Goal: Information Seeking & Learning: Learn about a topic

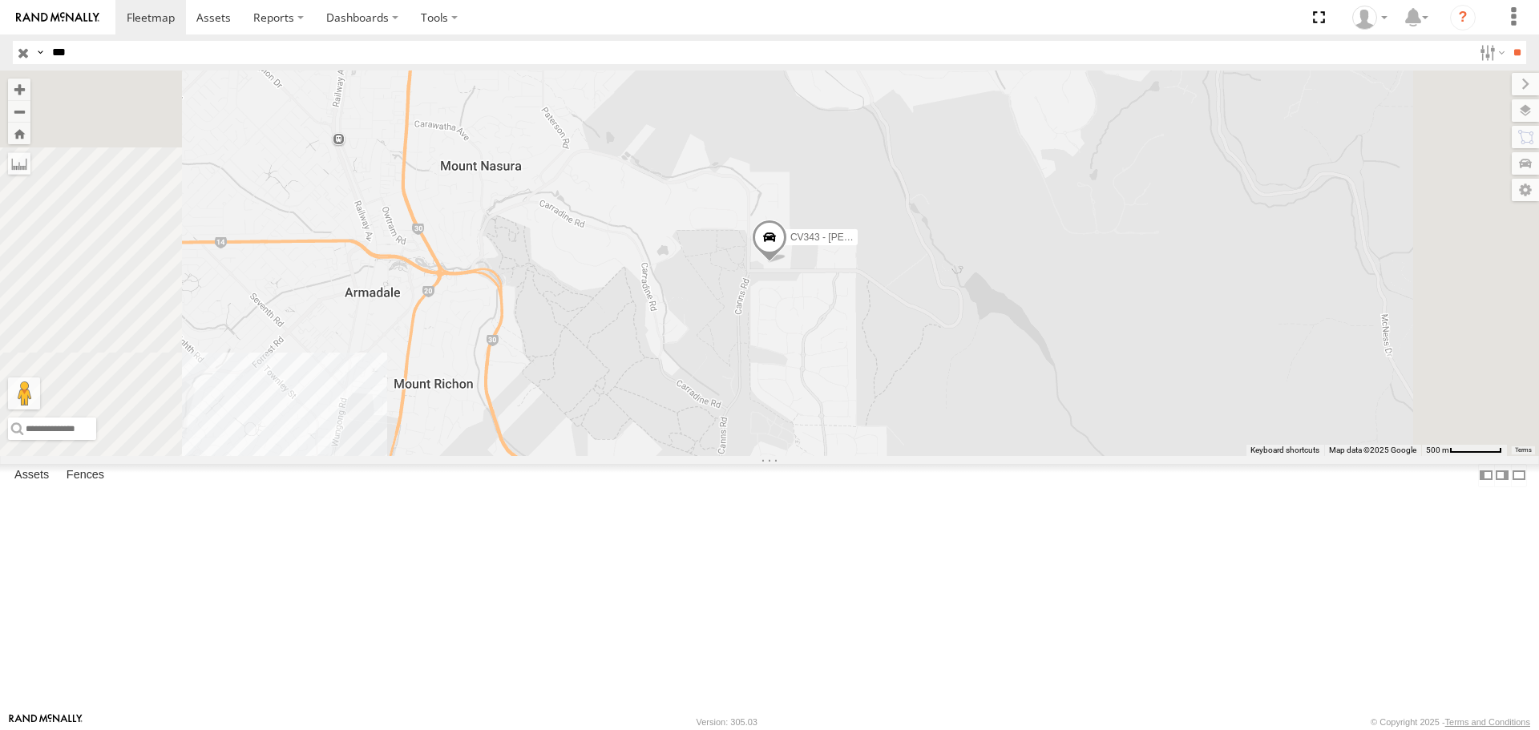
drag, startPoint x: 91, startPoint y: 52, endPoint x: 3, endPoint y: 55, distance: 88.2
click at [3, 55] on header "Search Query Asset ID Asset Label Registration Manufacturer Model VIN Job ID" at bounding box center [769, 52] width 1539 height 36
type input "***"
click at [1508, 41] on input "**" at bounding box center [1517, 52] width 18 height 23
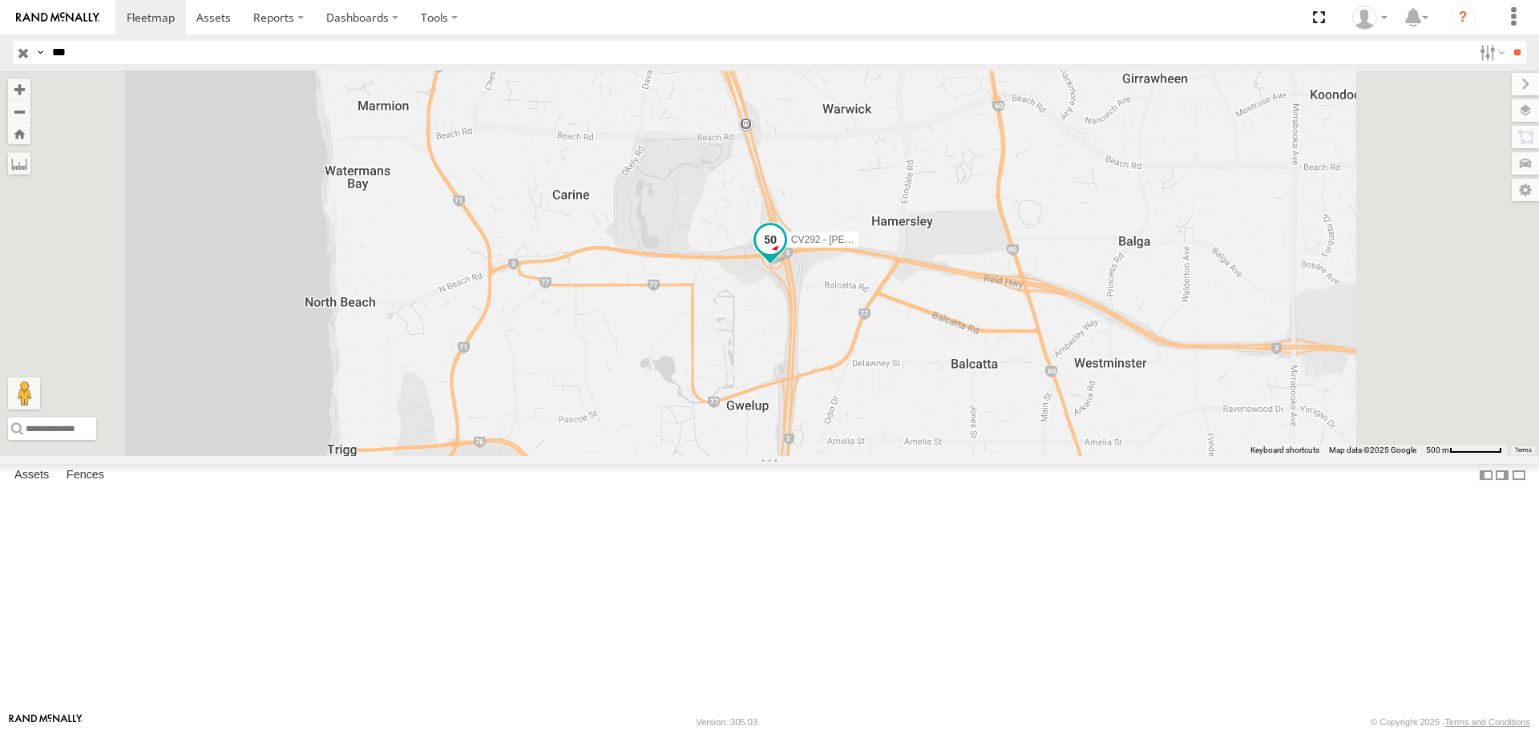
click at [785, 255] on span at bounding box center [770, 240] width 29 height 29
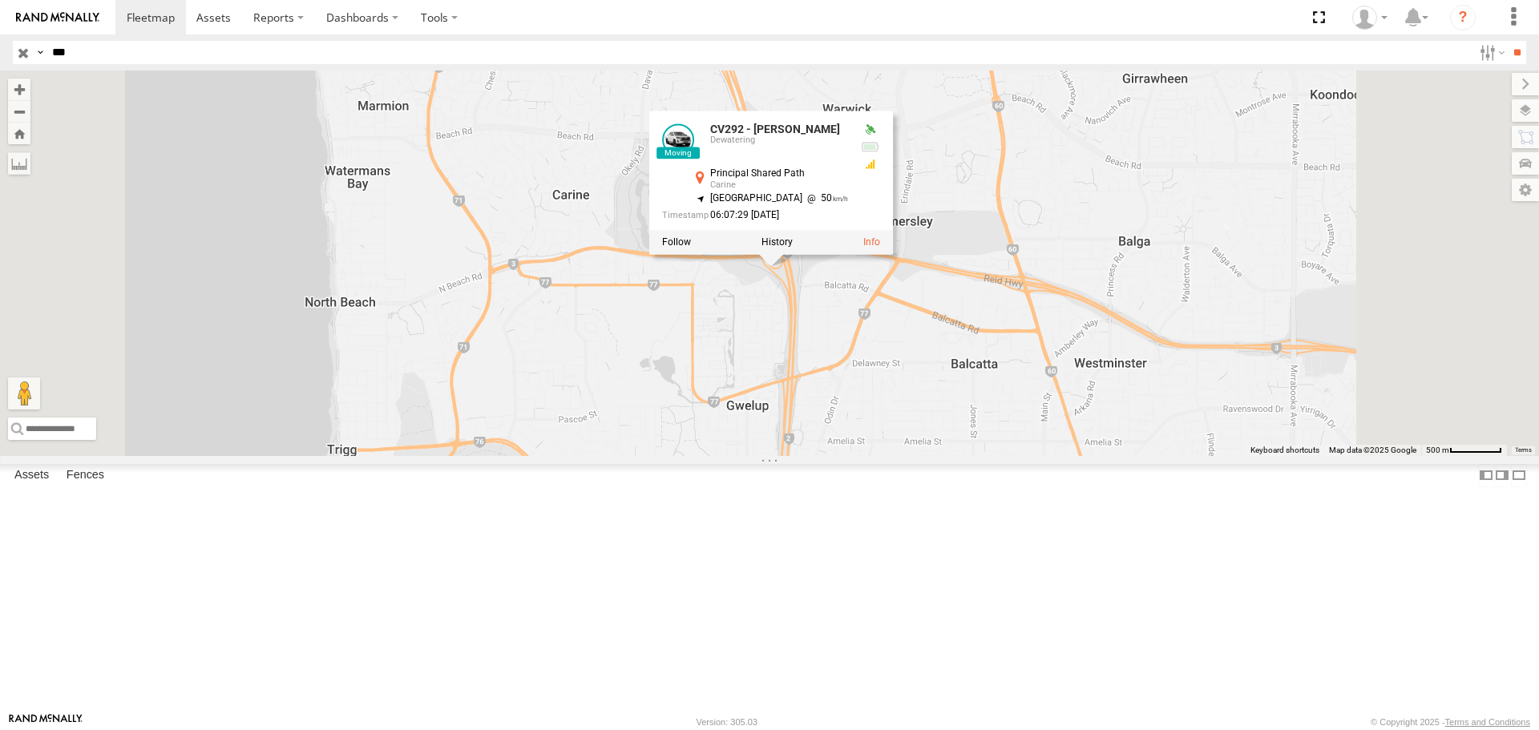
click at [793, 249] on label at bounding box center [777, 242] width 31 height 11
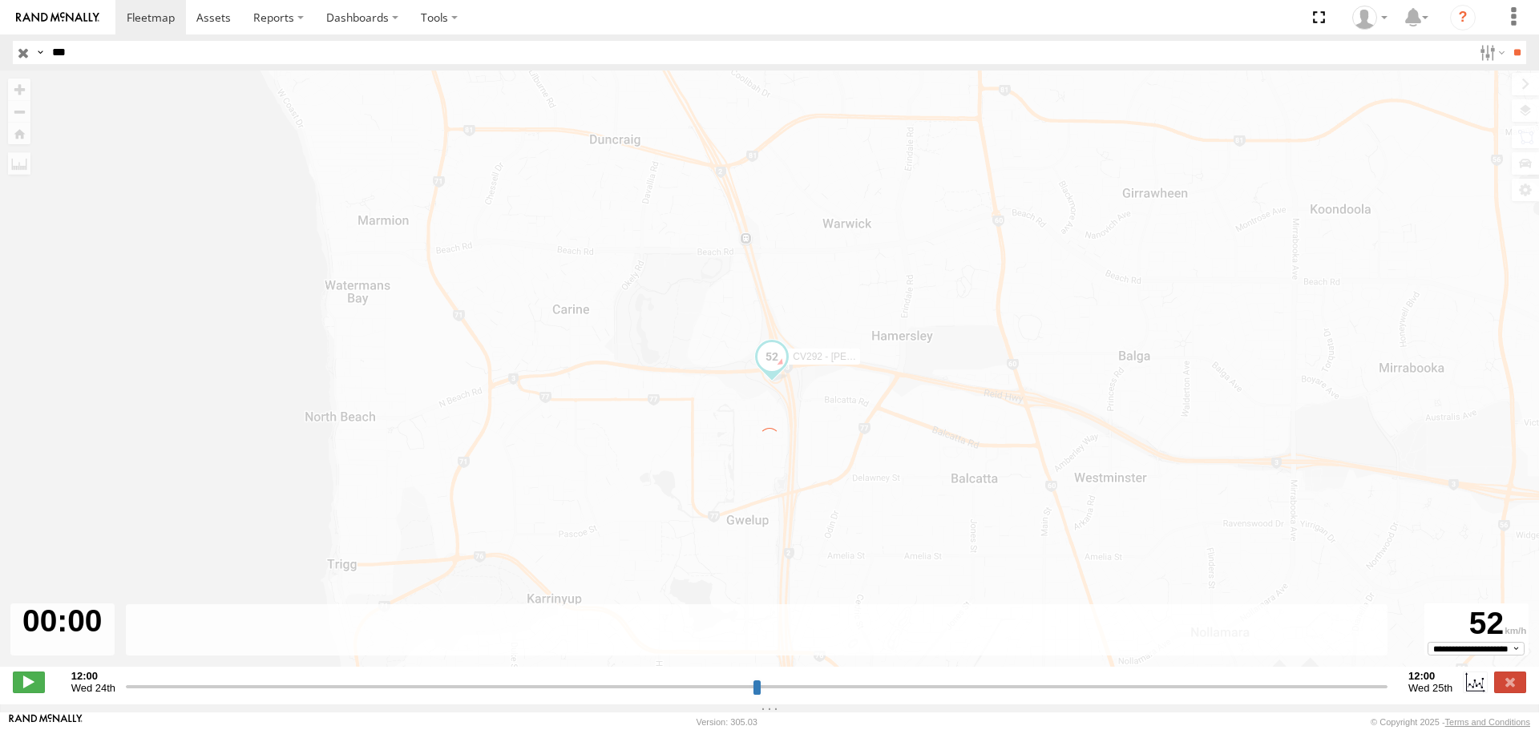
type input "**********"
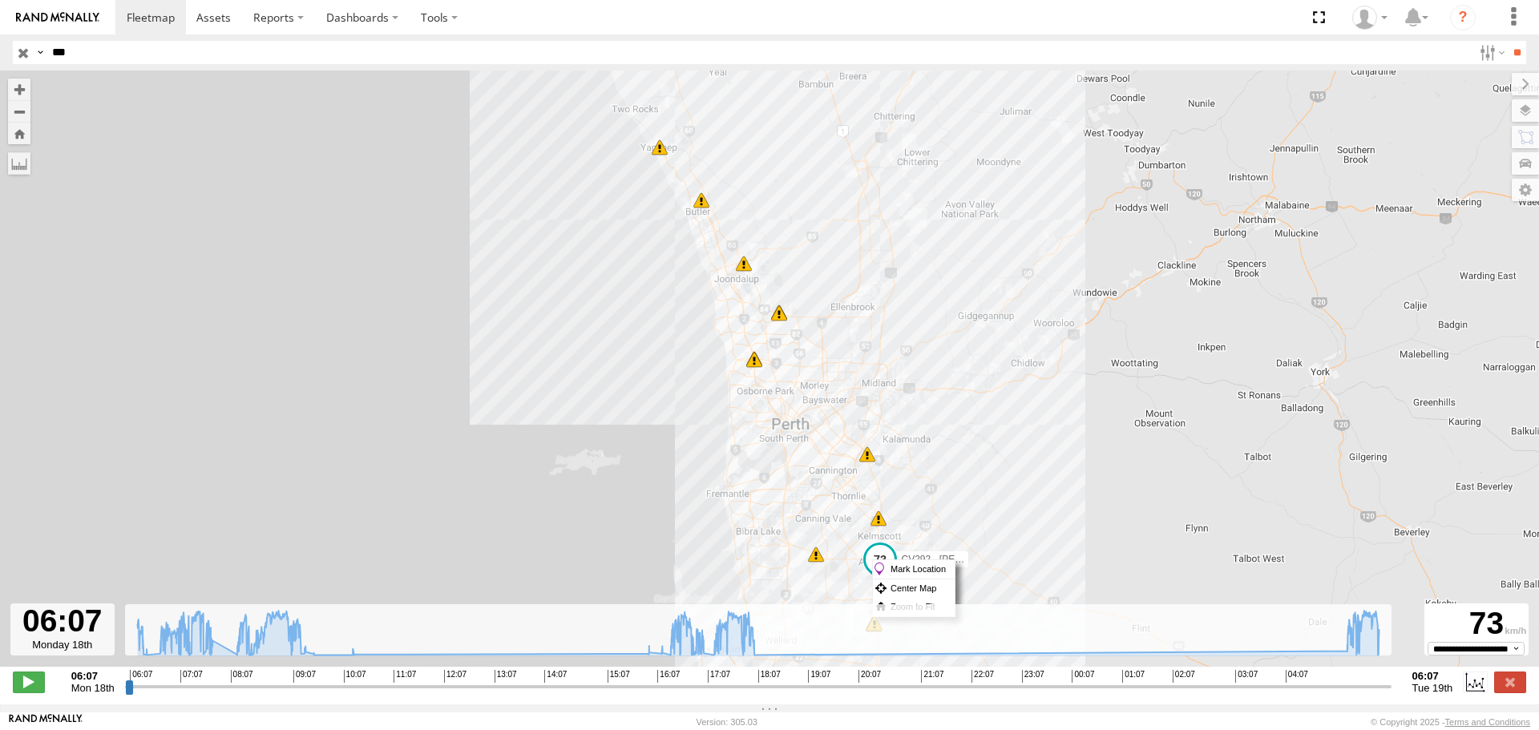
drag, startPoint x: 872, startPoint y: 560, endPoint x: 855, endPoint y: 557, distance: 17.0
click at [855, 557] on div "CV292 - Anthony Endersby 06:14 Mon 06:14 Mon 06:34 Mon 07:10 Mon 17:24 Mon 17:2…" at bounding box center [769, 377] width 1539 height 613
click at [884, 562] on span at bounding box center [880, 558] width 29 height 29
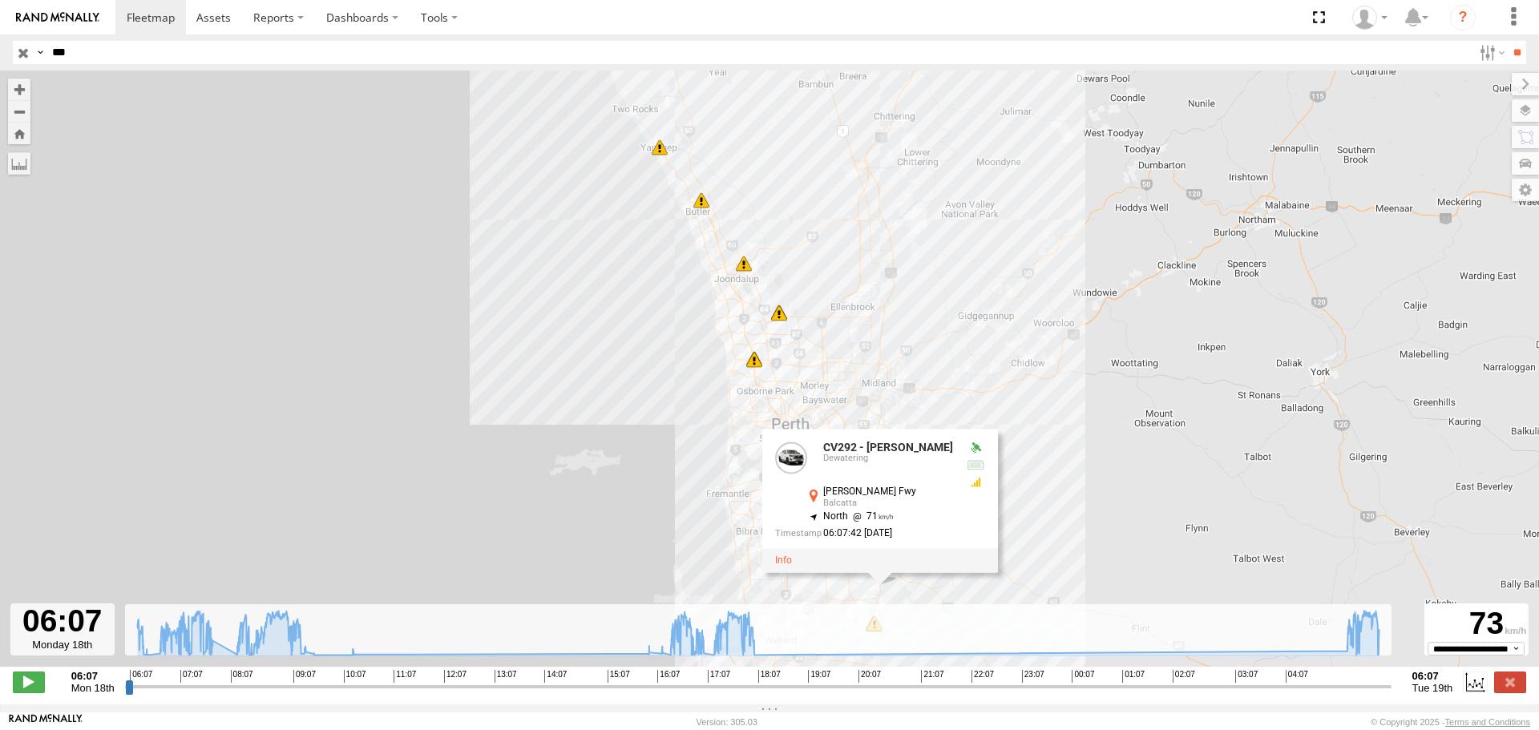
click at [1078, 558] on div "CV292 - Anthony Endersby 06:14 Mon 06:14 Mon 06:34 Mon 07:10 Mon 17:24 Mon 17:2…" at bounding box center [769, 377] width 1539 height 613
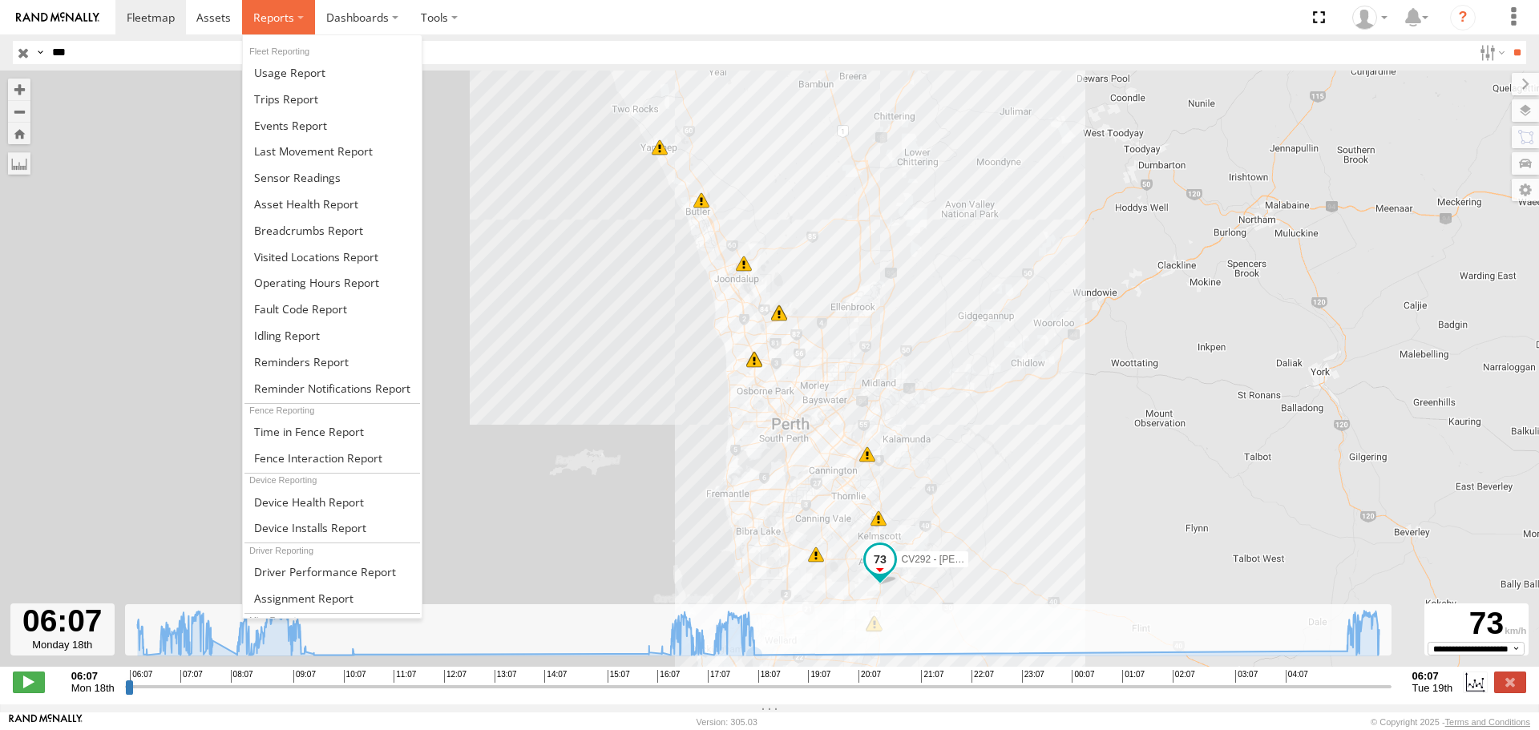
click at [266, 25] on span at bounding box center [273, 17] width 41 height 15
click at [285, 96] on span at bounding box center [286, 98] width 64 height 15
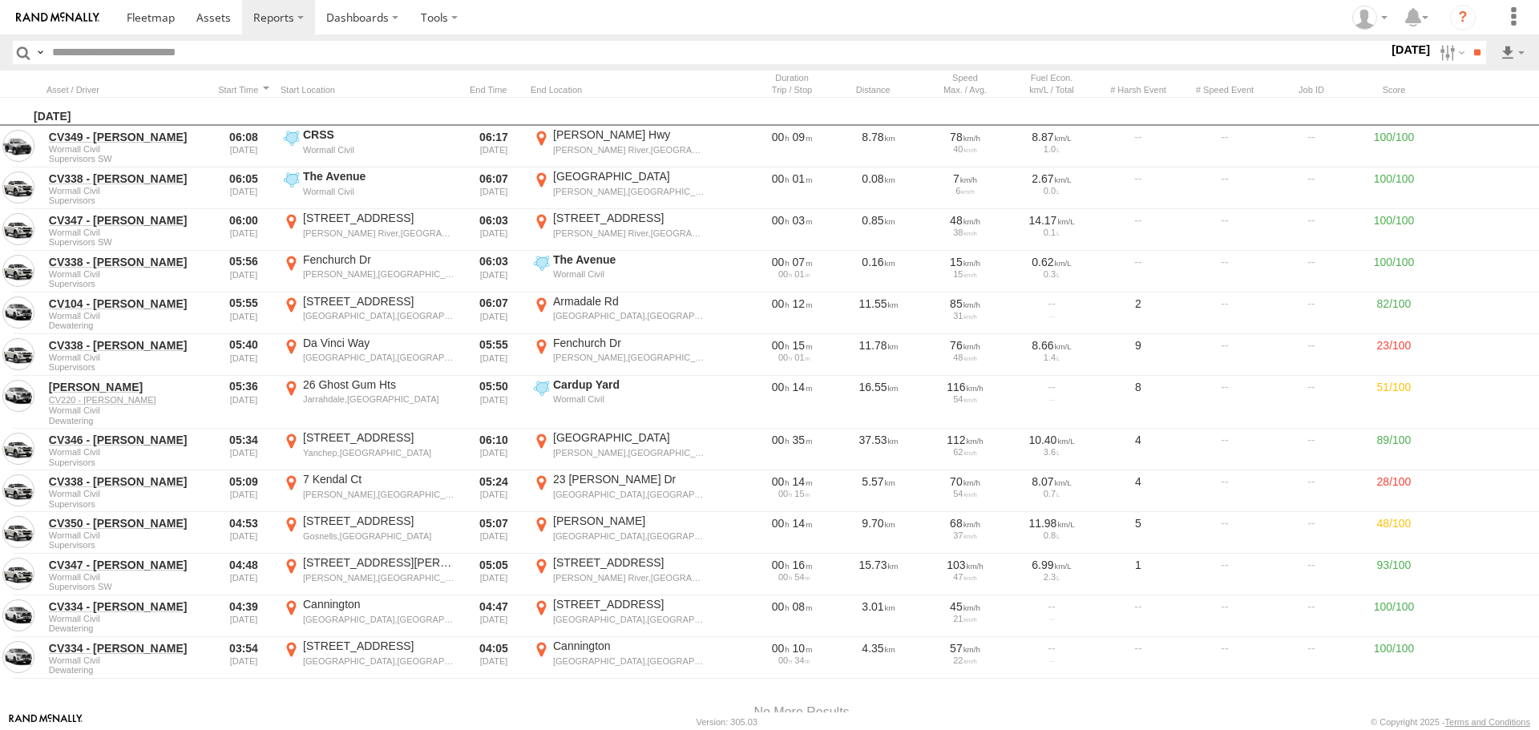
click at [1394, 49] on label "[DATE]" at bounding box center [1411, 50] width 45 height 18
click at [0, 0] on label at bounding box center [0, 0] width 0 height 0
click at [1473, 51] on input "**" at bounding box center [1477, 52] width 18 height 23
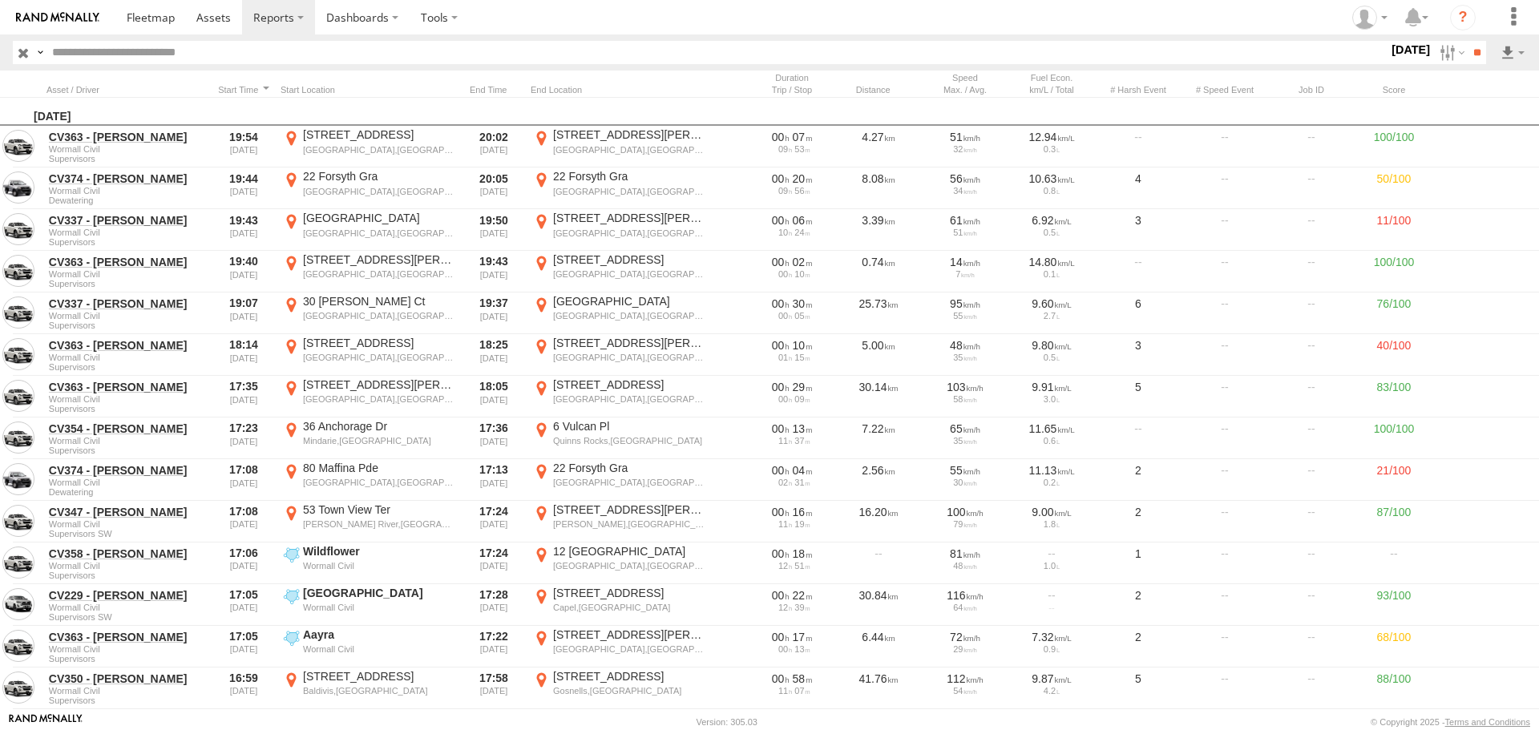
click at [201, 55] on input "text" at bounding box center [717, 52] width 1343 height 23
click at [1468, 41] on input "**" at bounding box center [1477, 52] width 18 height 23
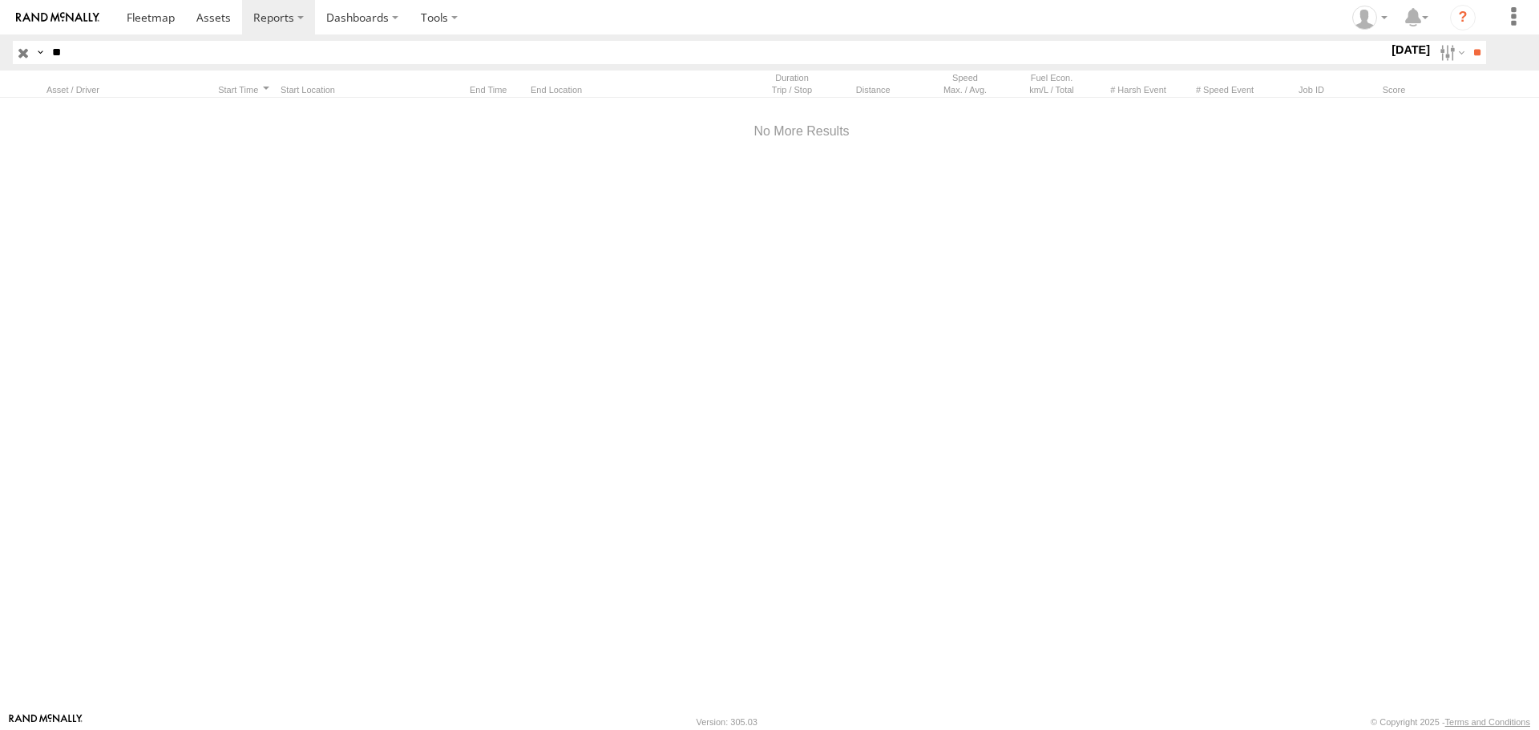
type input "*"
type input "*******"
click at [1468, 41] on input "**" at bounding box center [1477, 52] width 18 height 23
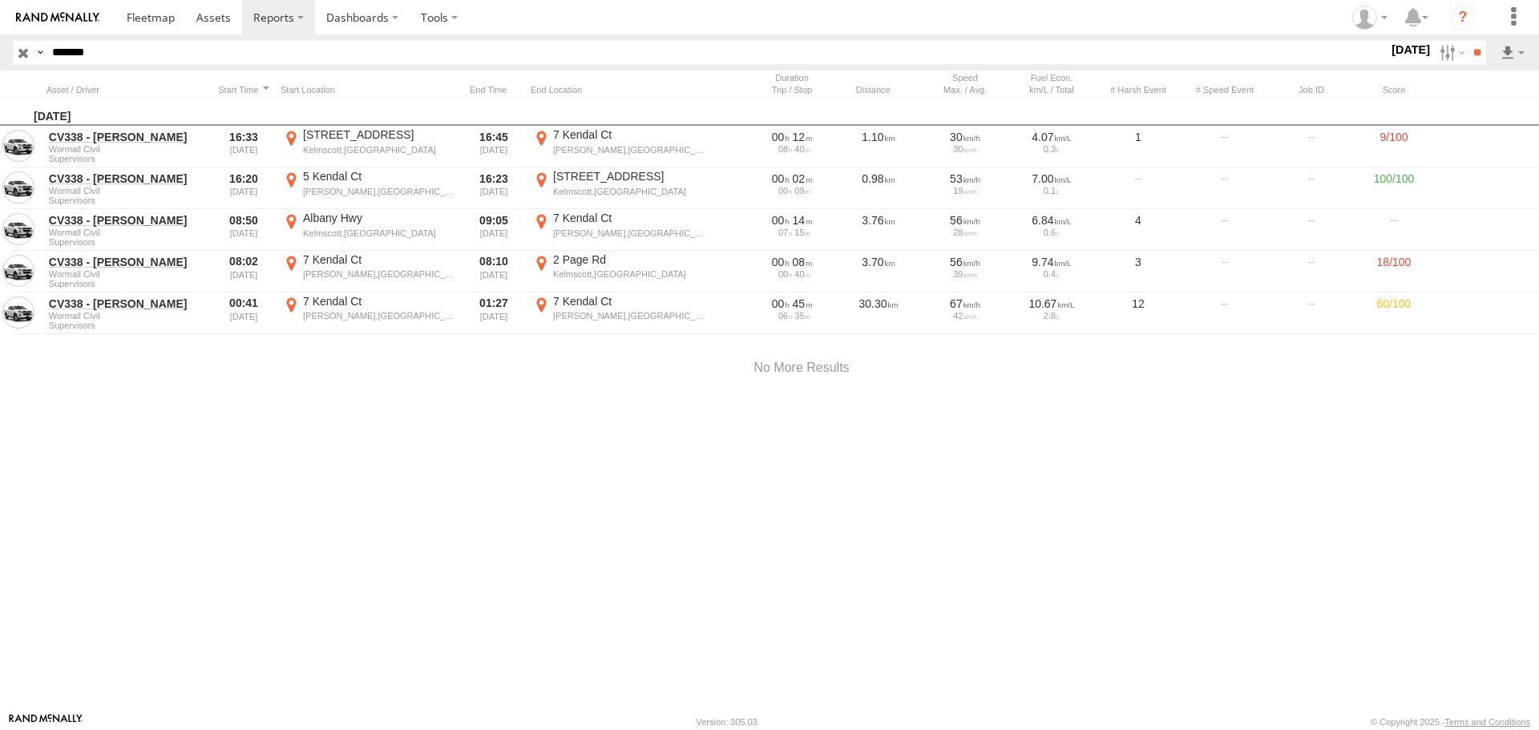
drag, startPoint x: 95, startPoint y: 55, endPoint x: 47, endPoint y: 47, distance: 48.0
click at [47, 47] on input "*******" at bounding box center [717, 52] width 1343 height 23
click at [26, 56] on input "button" at bounding box center [23, 52] width 21 height 23
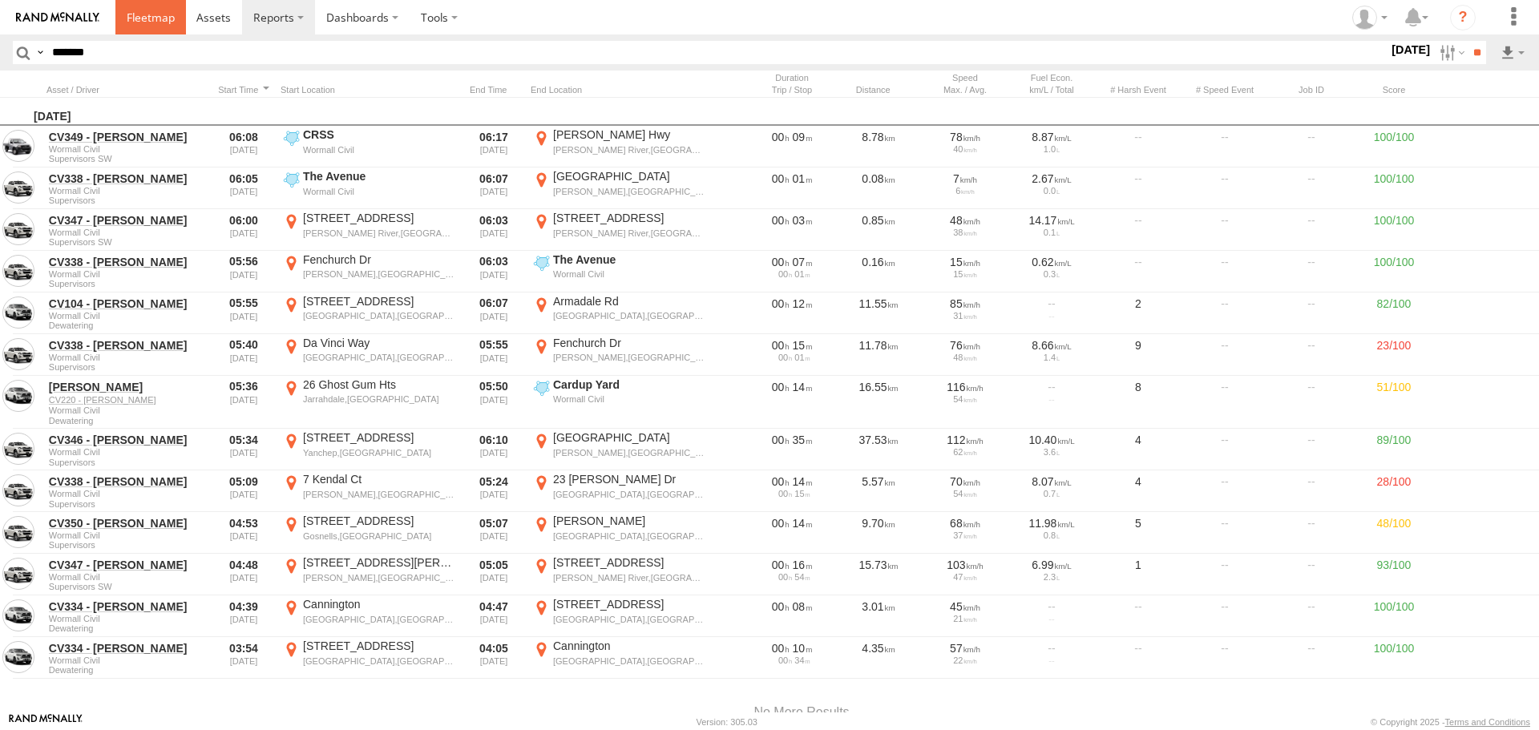
click at [171, 15] on span at bounding box center [151, 17] width 48 height 15
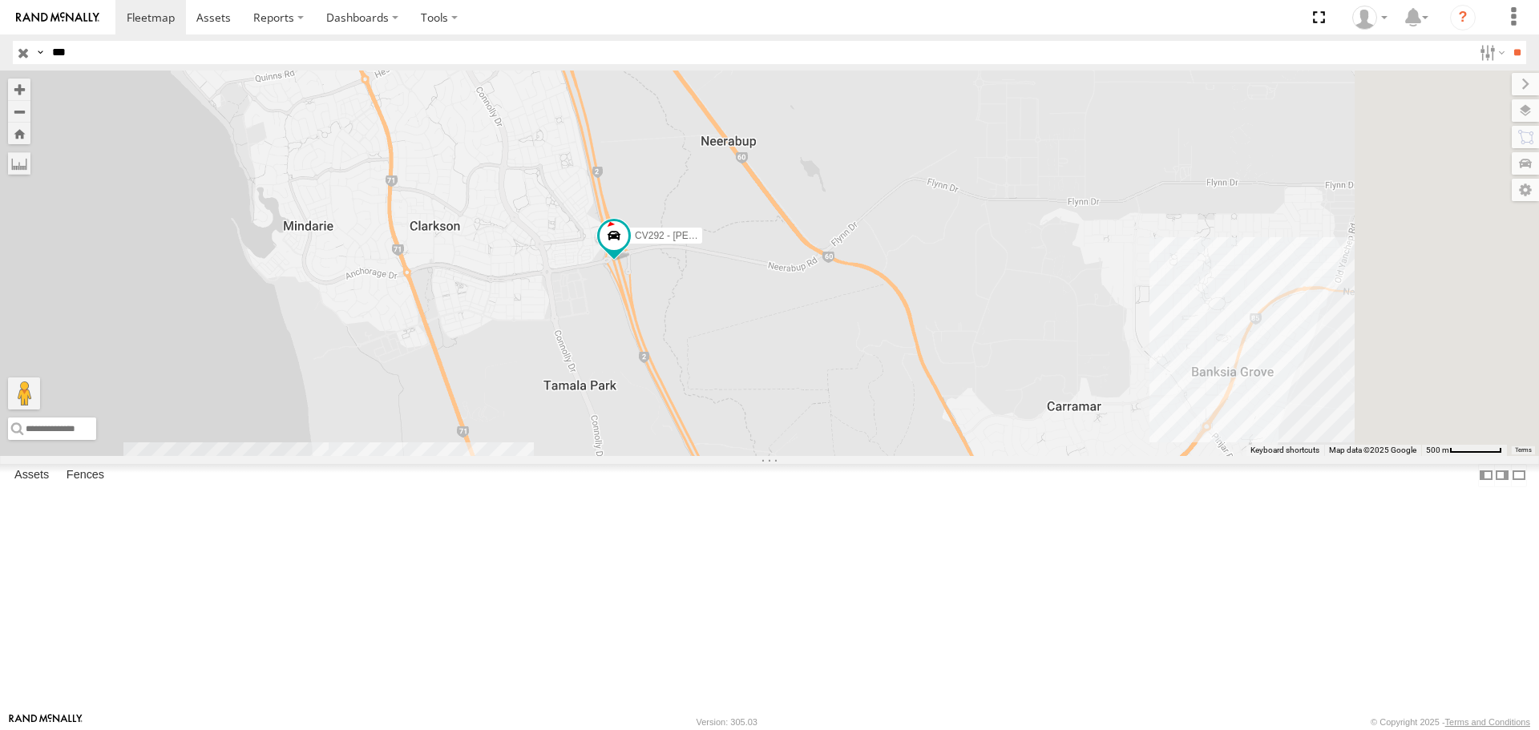
drag, startPoint x: 967, startPoint y: 395, endPoint x: 860, endPoint y: 390, distance: 106.8
click at [860, 390] on div "CV292 - Anthony Endersby" at bounding box center [769, 263] width 1539 height 385
click at [629, 251] on span at bounding box center [614, 236] width 29 height 29
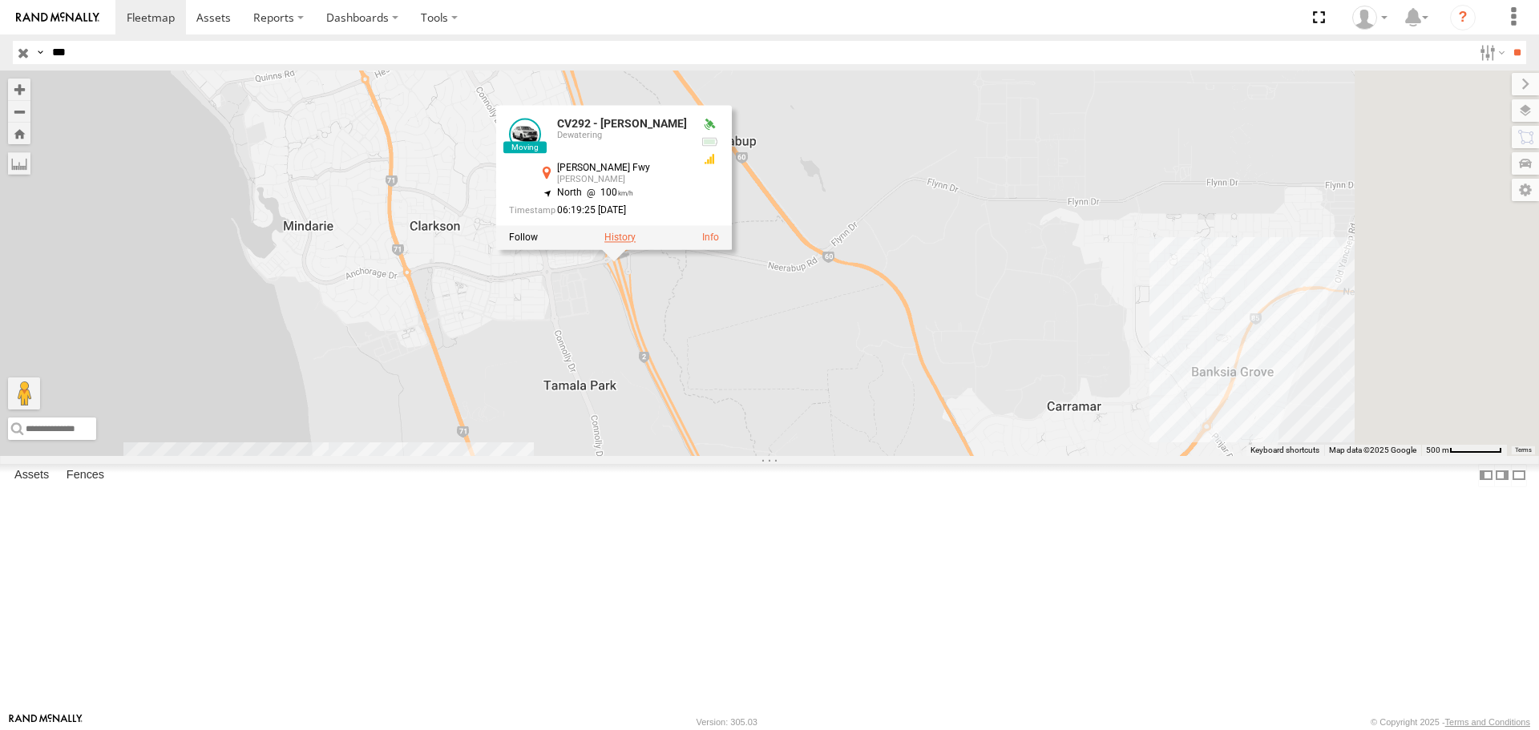
click at [636, 244] on label at bounding box center [620, 238] width 31 height 11
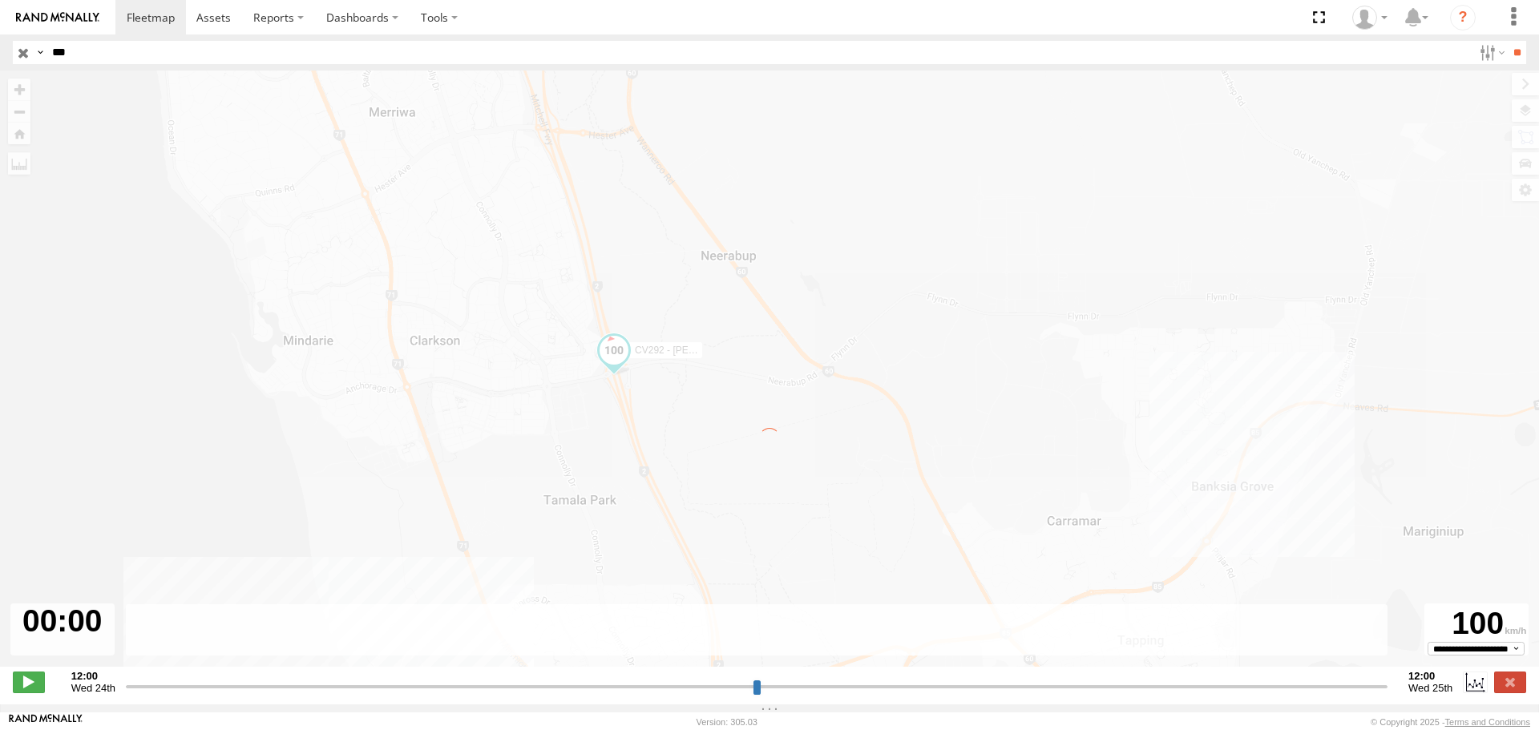
type input "**********"
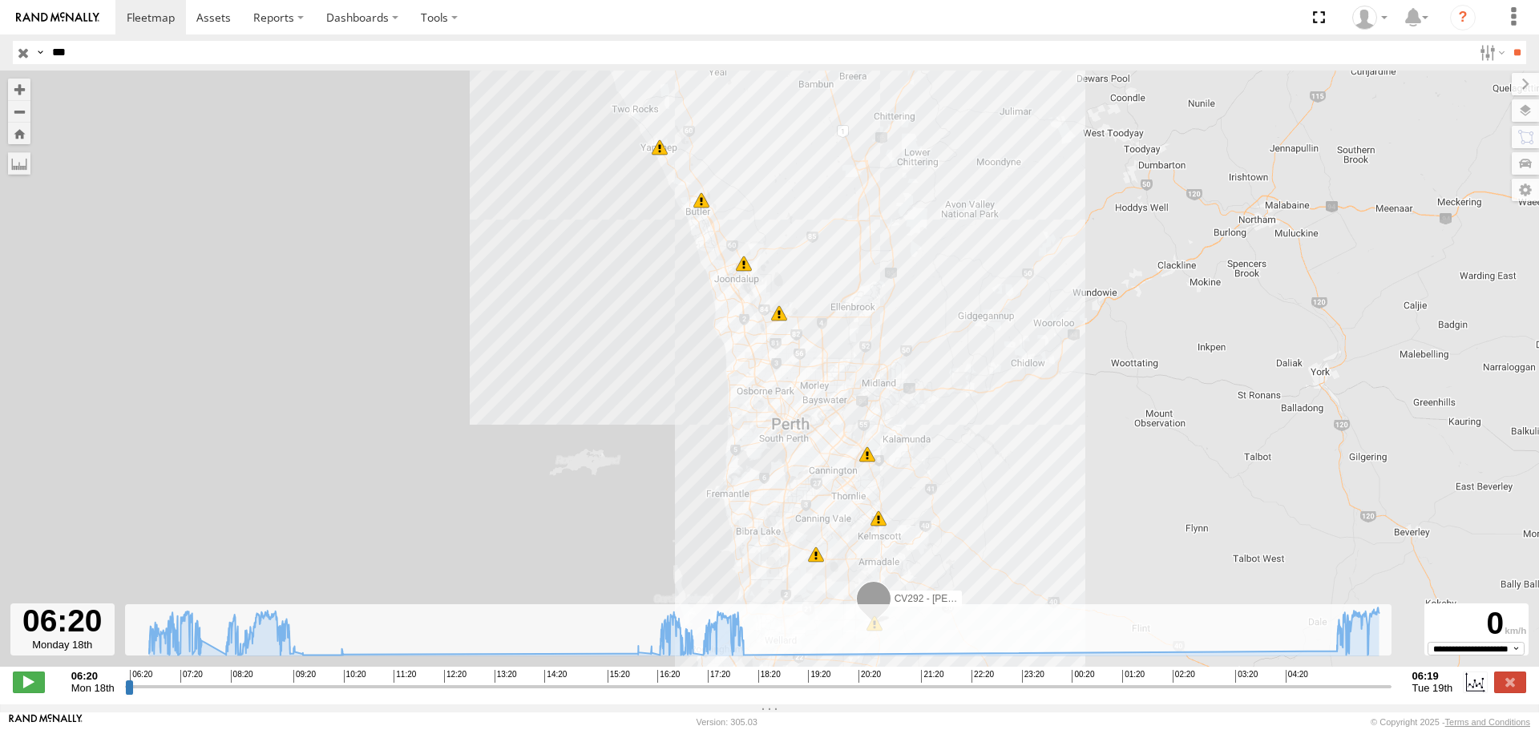
click at [880, 600] on span at bounding box center [873, 602] width 35 height 43
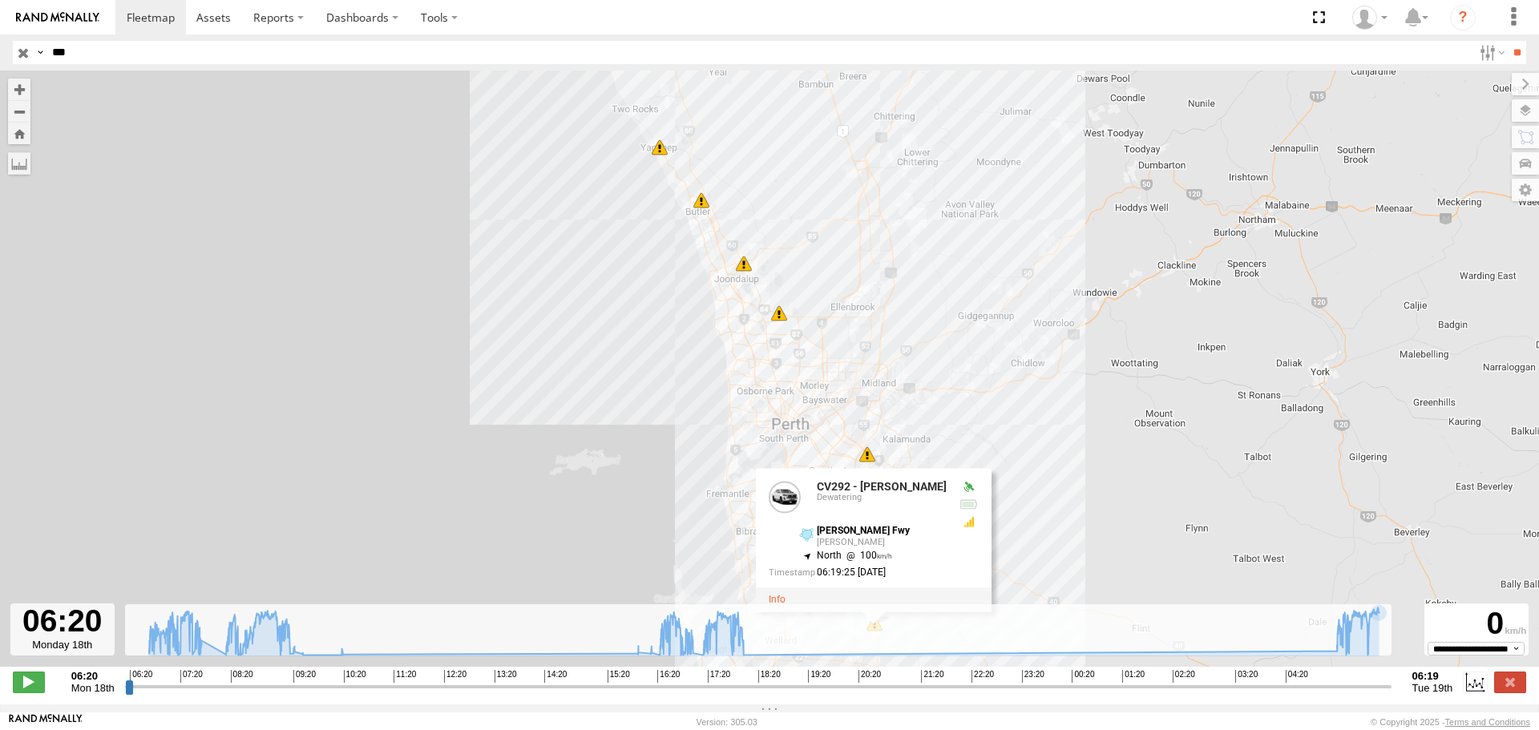
click at [1508, 690] on label at bounding box center [1510, 682] width 32 height 21
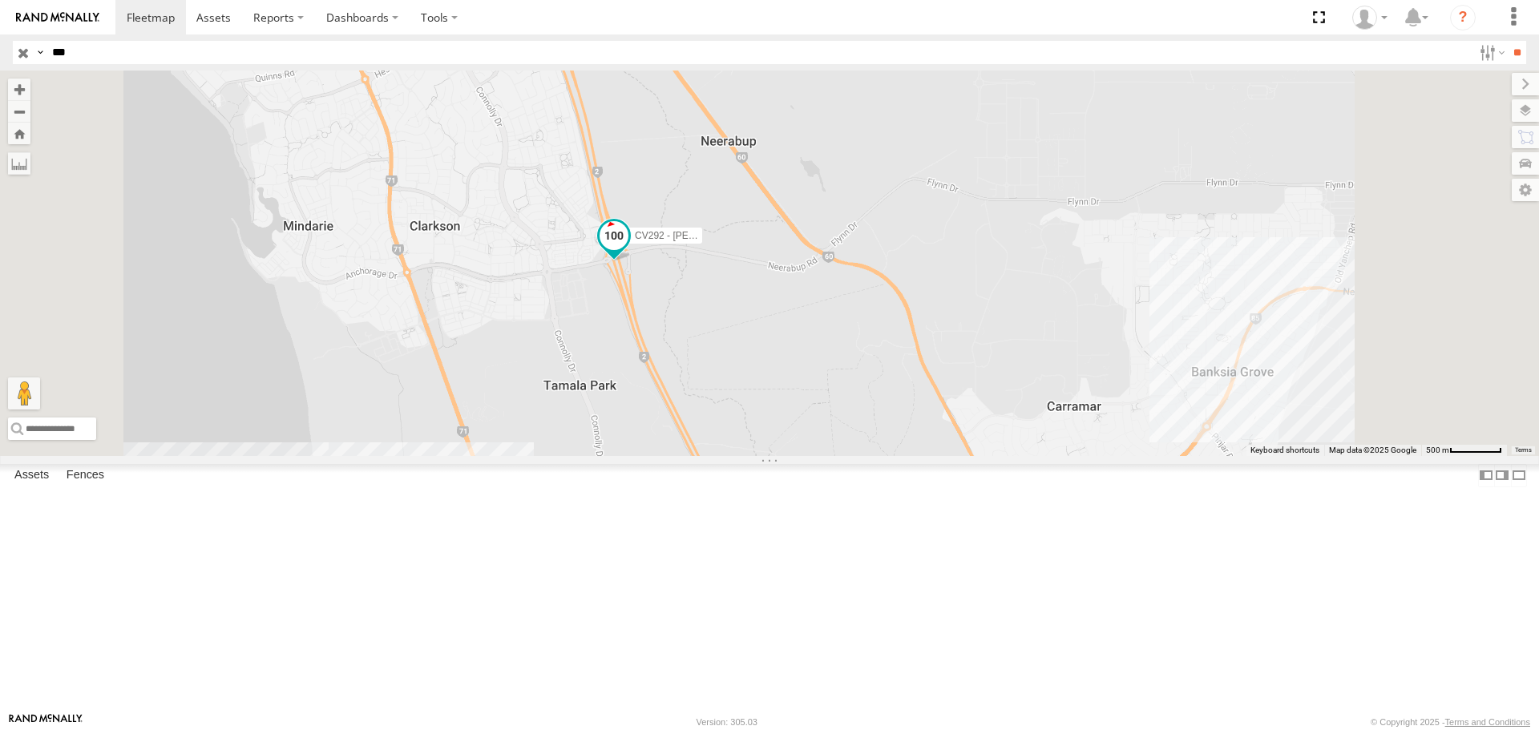
click at [629, 251] on span at bounding box center [614, 236] width 29 height 29
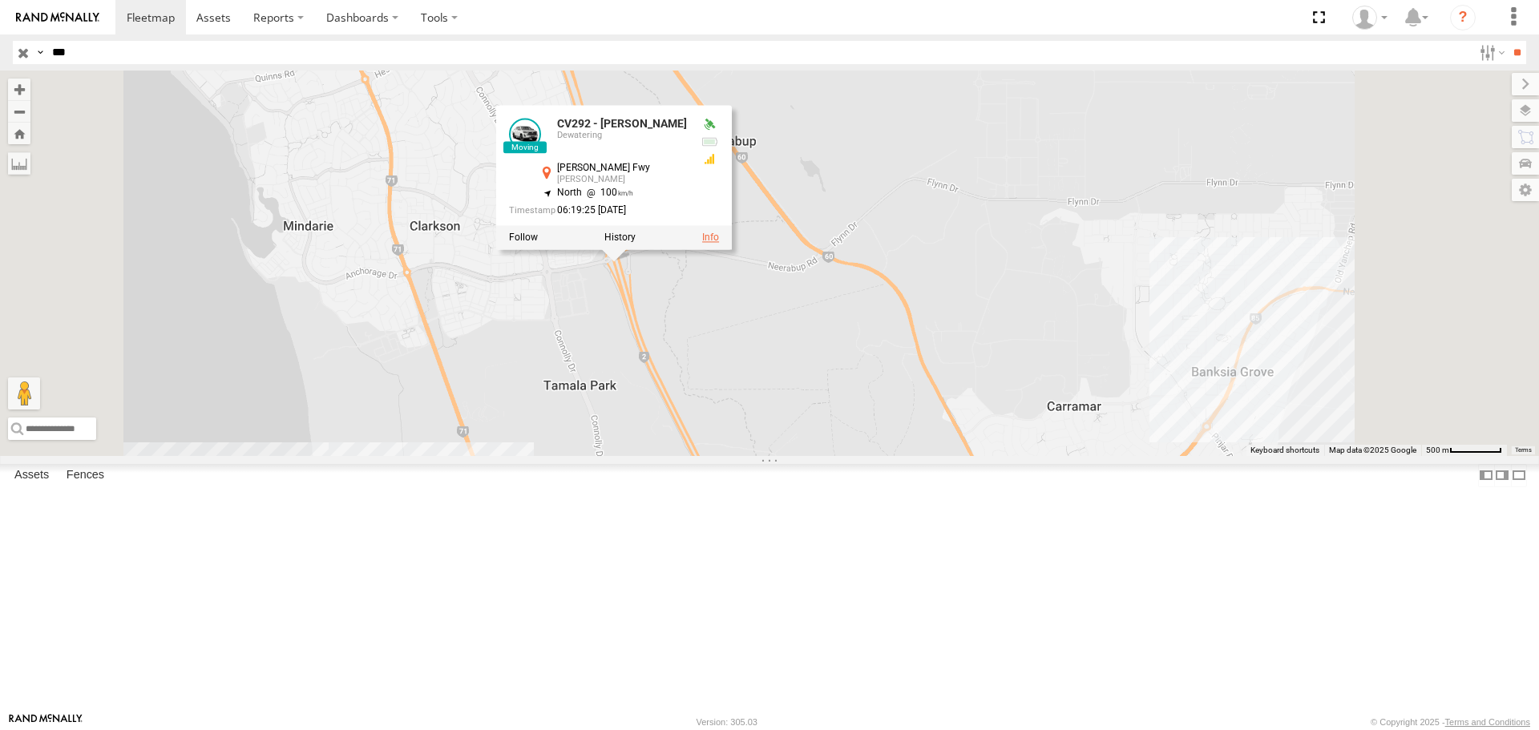
click at [719, 244] on link at bounding box center [710, 238] width 17 height 11
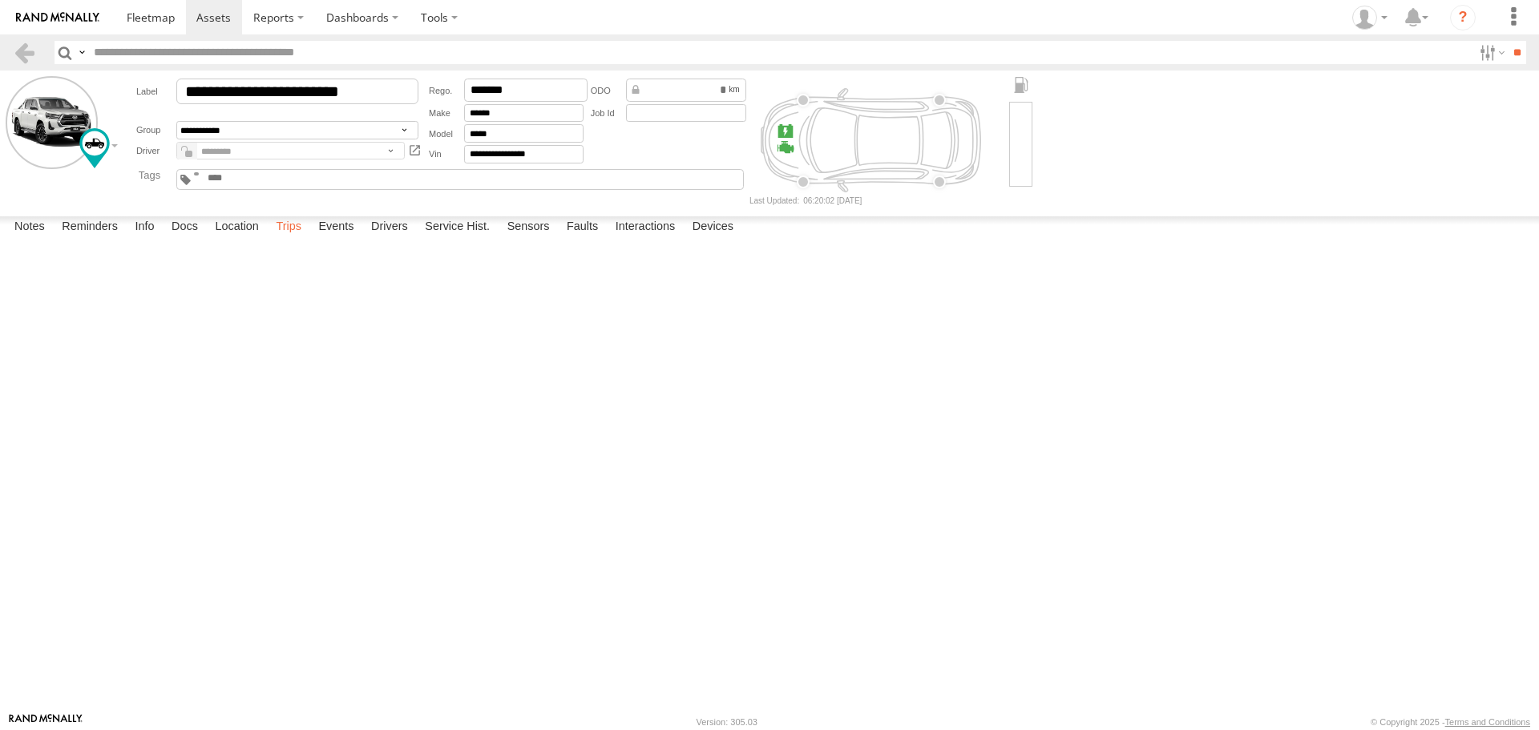
click at [285, 239] on label "Trips" at bounding box center [289, 227] width 42 height 22
click at [336, 239] on label "Events" at bounding box center [335, 227] width 51 height 22
click at [145, 26] on link at bounding box center [150, 17] width 71 height 34
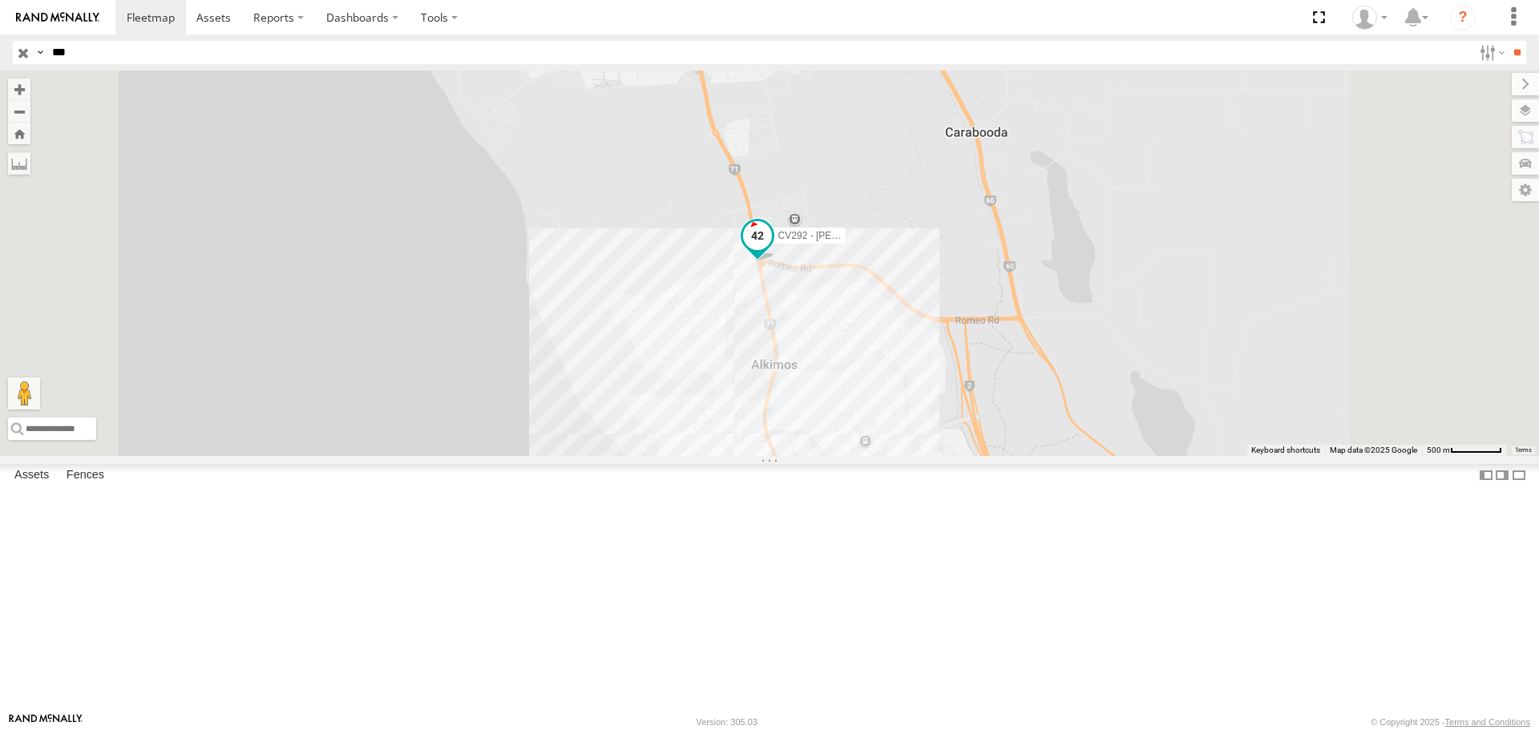
click at [772, 250] on span at bounding box center [757, 235] width 29 height 29
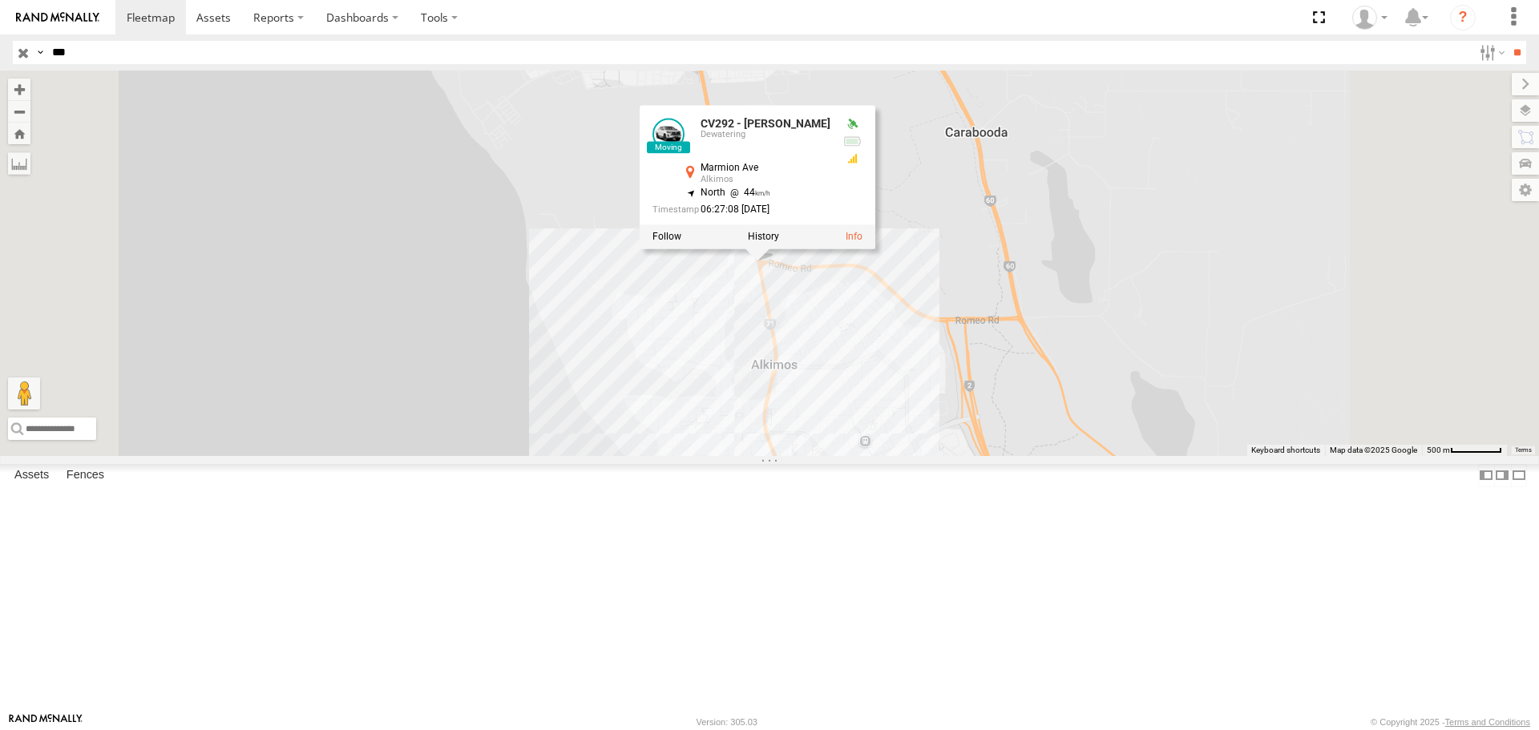
click at [677, 440] on div "CV292 - [PERSON_NAME] CV292 - [PERSON_NAME] Dewatering Marmion Ave Alkimos -31.…" at bounding box center [769, 263] width 1539 height 385
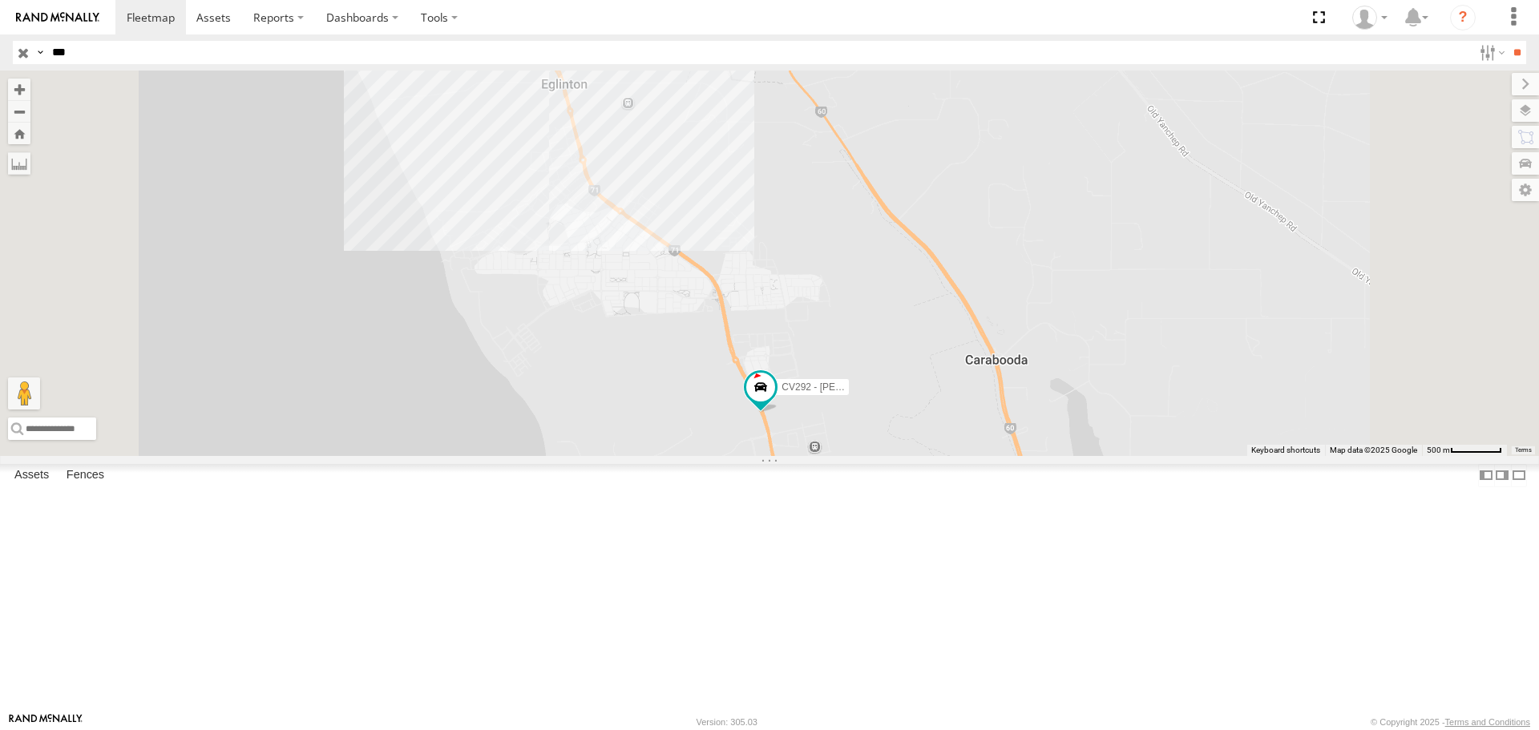
drag, startPoint x: 913, startPoint y: 270, endPoint x: 936, endPoint y: 438, distance: 169.1
click at [936, 438] on div "CV292 - [PERSON_NAME]" at bounding box center [769, 263] width 1539 height 385
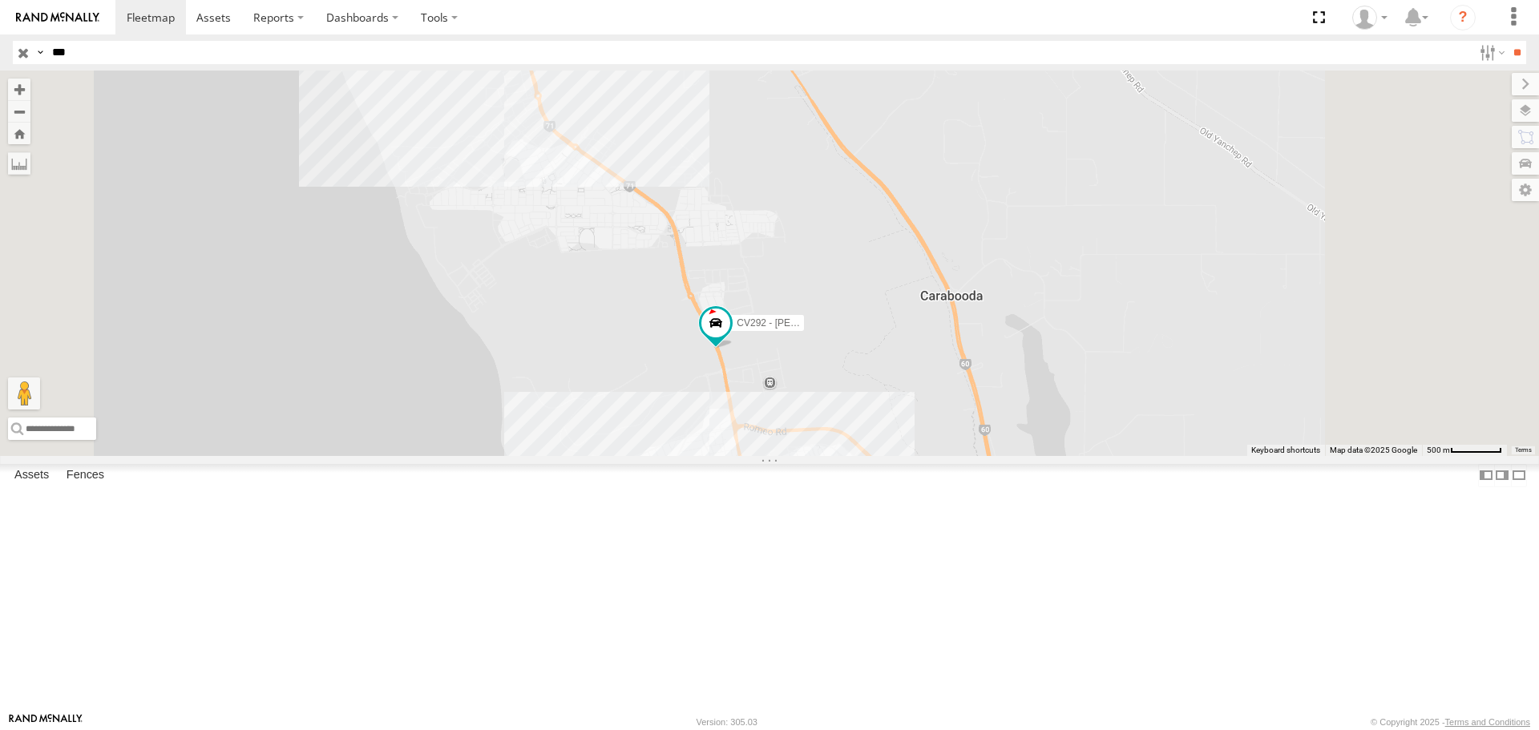
drag, startPoint x: 761, startPoint y: 257, endPoint x: 715, endPoint y: 192, distance: 79.4
click at [715, 192] on div "CV292 - [PERSON_NAME]" at bounding box center [769, 263] width 1539 height 385
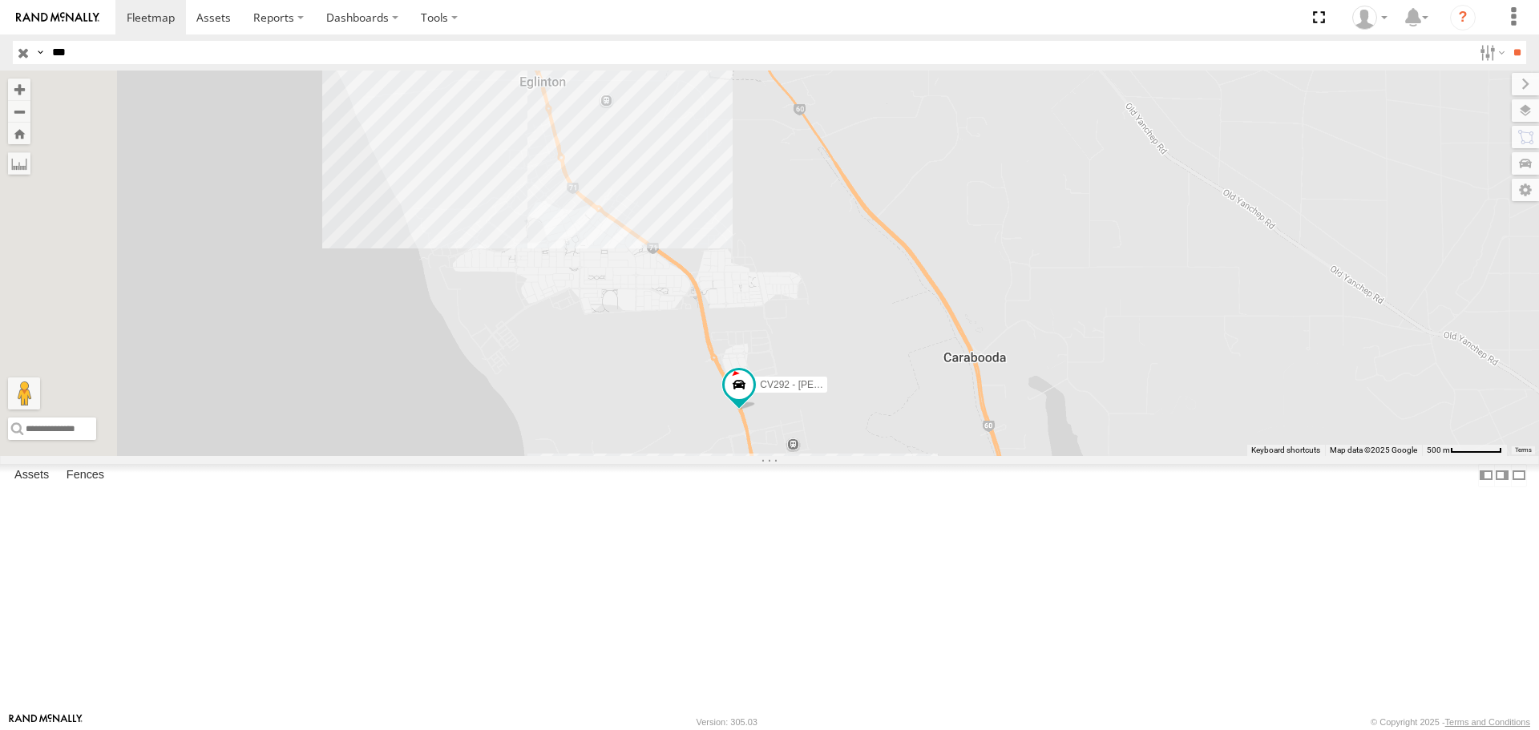
drag, startPoint x: 764, startPoint y: 378, endPoint x: 783, endPoint y: 418, distance: 43.4
click at [783, 418] on div "CV292 - [PERSON_NAME]" at bounding box center [769, 263] width 1539 height 385
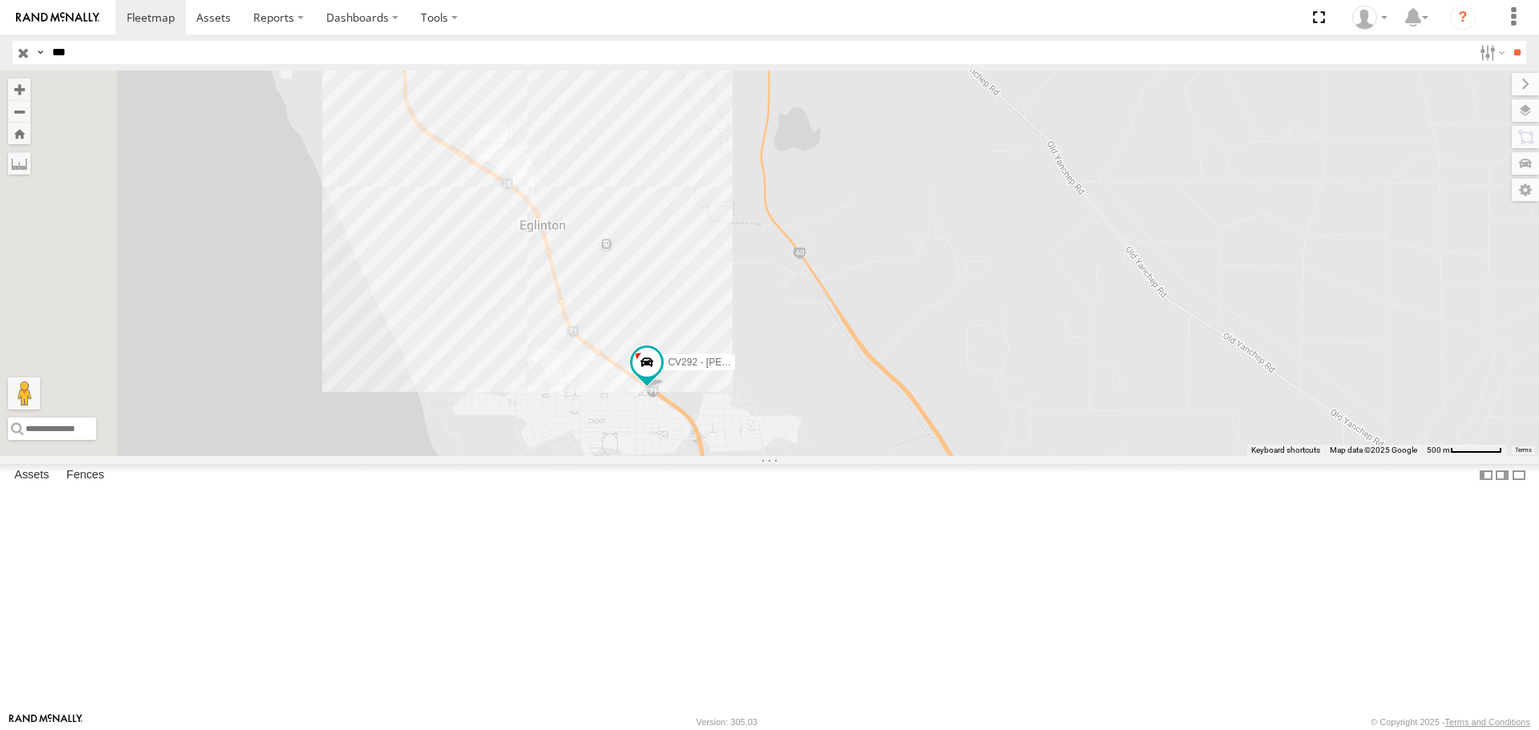
drag, startPoint x: 802, startPoint y: 376, endPoint x: 791, endPoint y: 494, distance: 118.3
click at [791, 455] on div "CV292 - [PERSON_NAME]" at bounding box center [769, 263] width 1539 height 385
